Goal: Find contact information: Find contact information

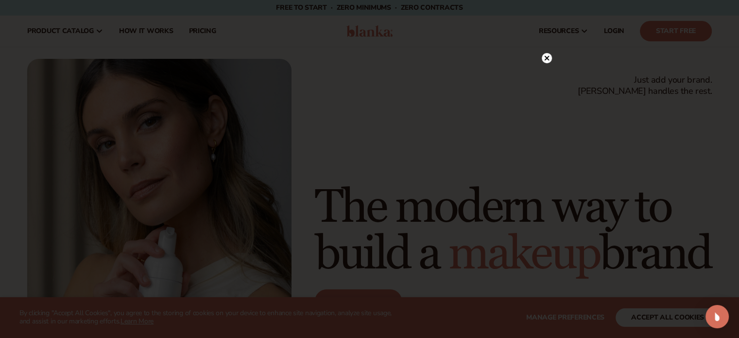
click at [550, 58] on circle at bounding box center [547, 58] width 10 height 10
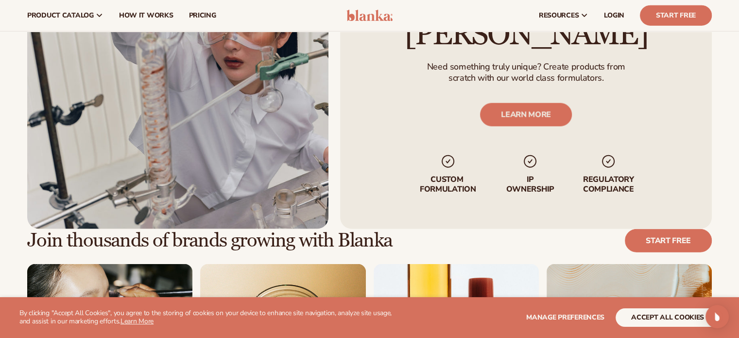
scroll to position [2321, 0]
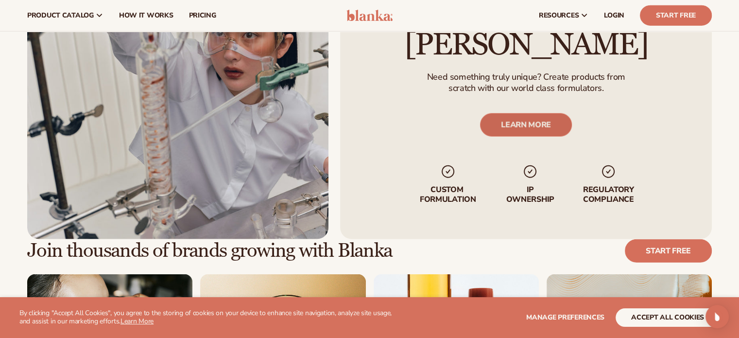
click at [541, 114] on link "LEARN MORE" at bounding box center [526, 125] width 92 height 23
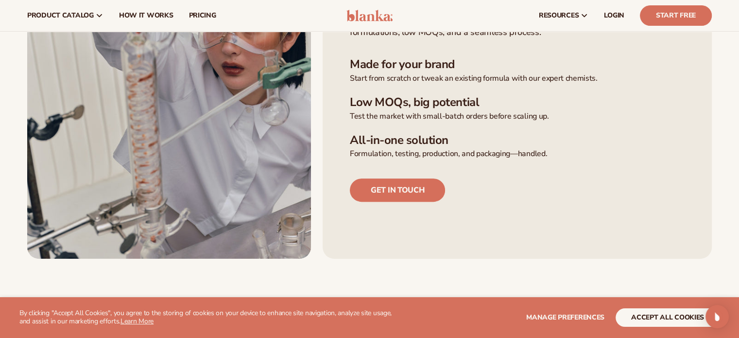
scroll to position [324, 0]
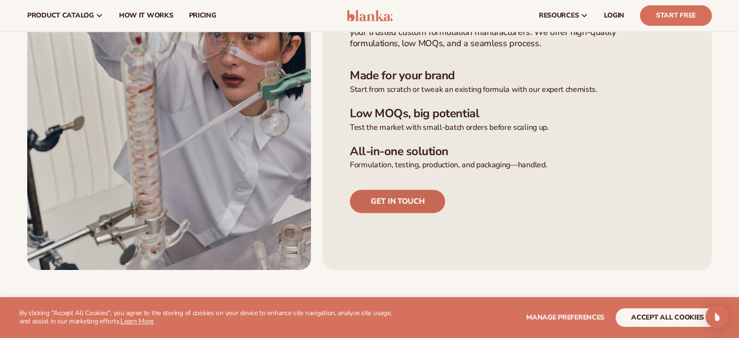
click at [384, 204] on link "Get in touch" at bounding box center [397, 201] width 95 height 23
